Goal: Information Seeking & Learning: Understand process/instructions

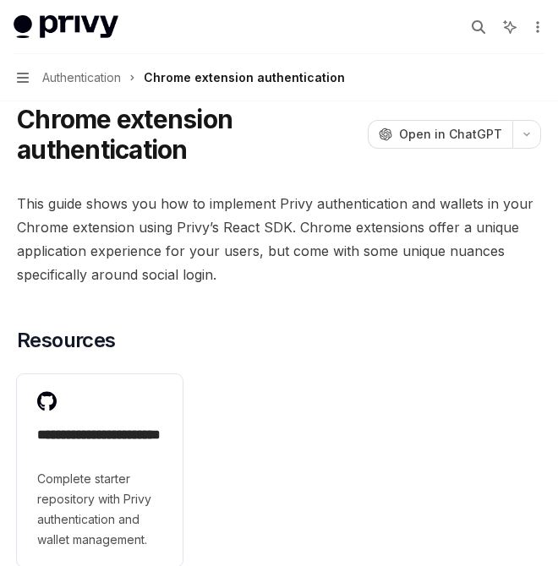
scroll to position [60, 0]
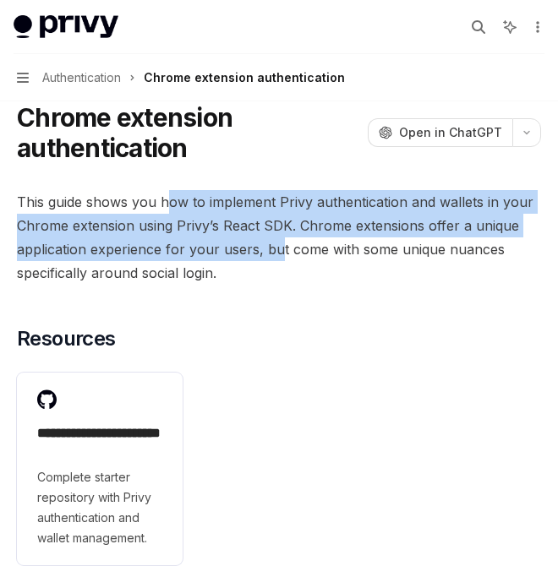
drag, startPoint x: 171, startPoint y: 205, endPoint x: 281, endPoint y: 256, distance: 121.0
click at [281, 256] on span "This guide shows you how to implement Privy authentication and wallets in your …" at bounding box center [279, 237] width 524 height 95
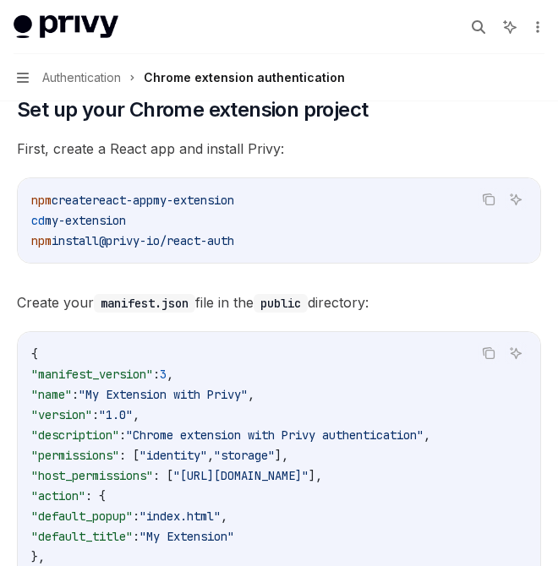
scroll to position [575, 0]
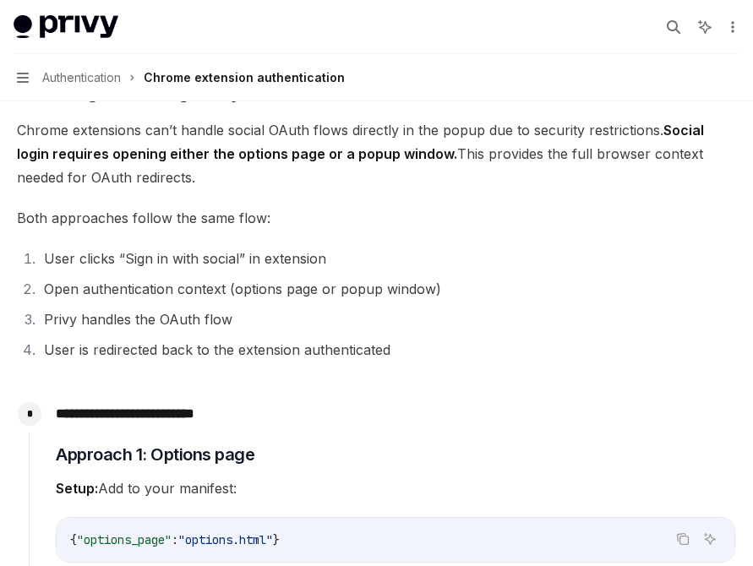
scroll to position [2099, 0]
drag, startPoint x: 260, startPoint y: 128, endPoint x: 279, endPoint y: 183, distance: 58.0
click at [279, 183] on span "Chrome extensions can’t handle social OAuth flows directly in the popup due to …" at bounding box center [376, 152] width 719 height 71
drag, startPoint x: 270, startPoint y: 178, endPoint x: 455, endPoint y: 353, distance: 254.6
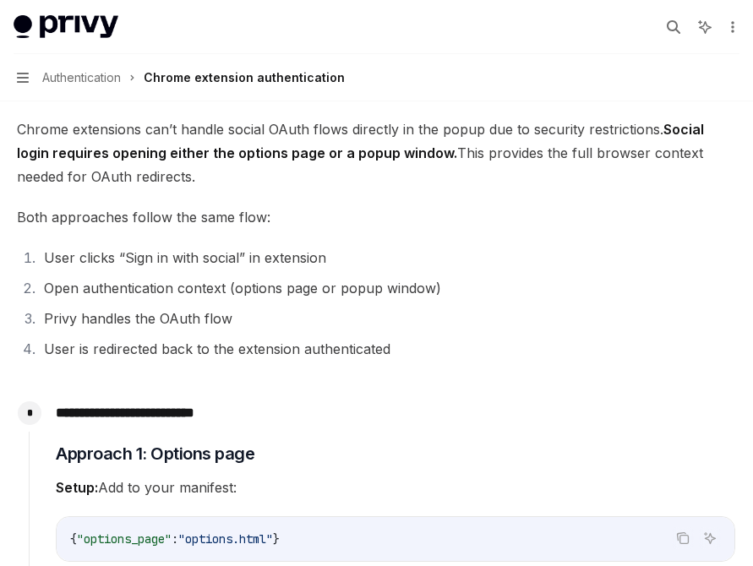
click at [455, 353] on div "**********" at bounding box center [376, 563] width 719 height 4884
click at [455, 353] on li "User is redirected back to the extension authenticated" at bounding box center [387, 349] width 697 height 24
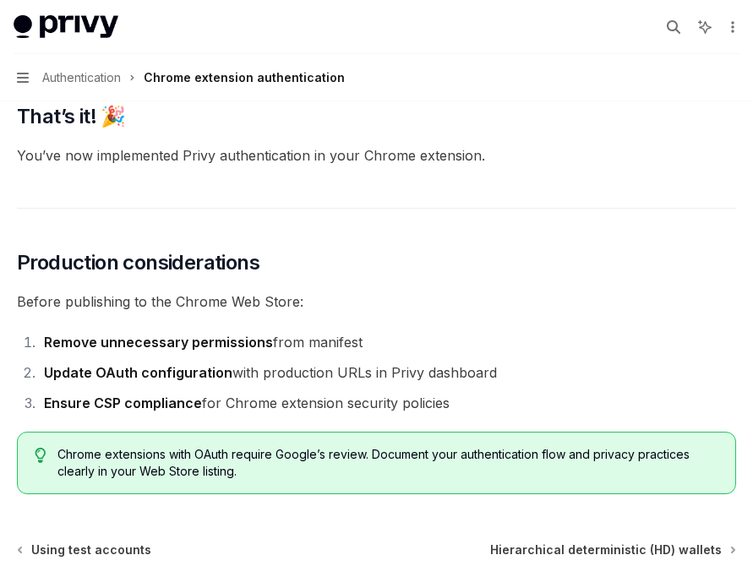
scroll to position [4646, 0]
